Goal: Find specific page/section

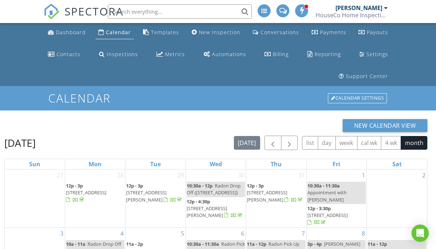
click at [192, 7] on input "text" at bounding box center [180, 11] width 144 height 14
click at [189, 14] on input "text" at bounding box center [180, 11] width 144 height 14
type input "Chilton"
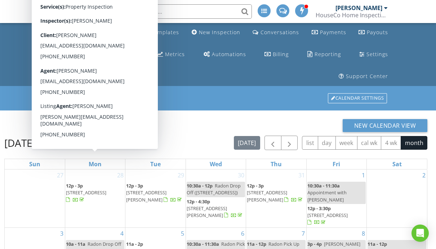
click at [174, 10] on input "text" at bounding box center [180, 11] width 144 height 14
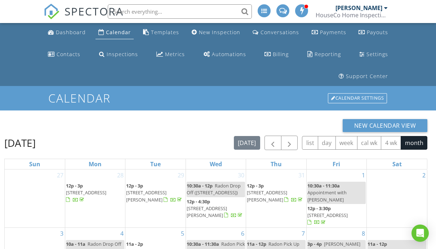
click at [174, 10] on input "text" at bounding box center [180, 11] width 144 height 14
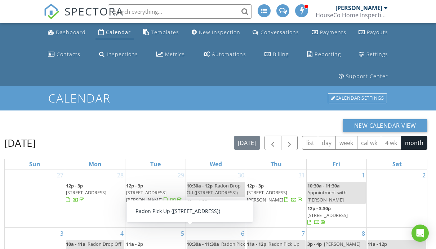
click at [202, 17] on input "text" at bounding box center [180, 11] width 144 height 14
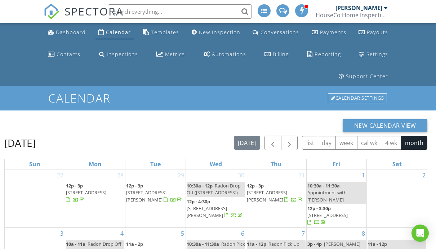
click at [202, 9] on input "text" at bounding box center [180, 11] width 144 height 14
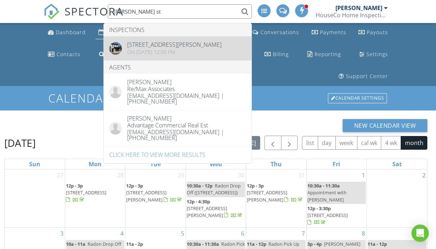
type input "Logan st"
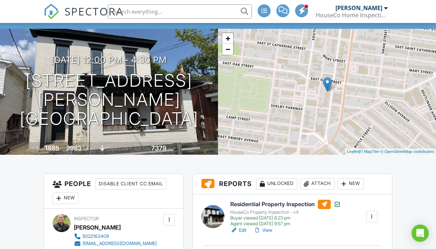
scroll to position [196, 0]
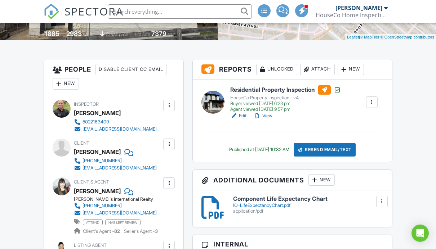
click at [269, 116] on link "View" at bounding box center [263, 115] width 19 height 7
